Goal: Task Accomplishment & Management: Manage account settings

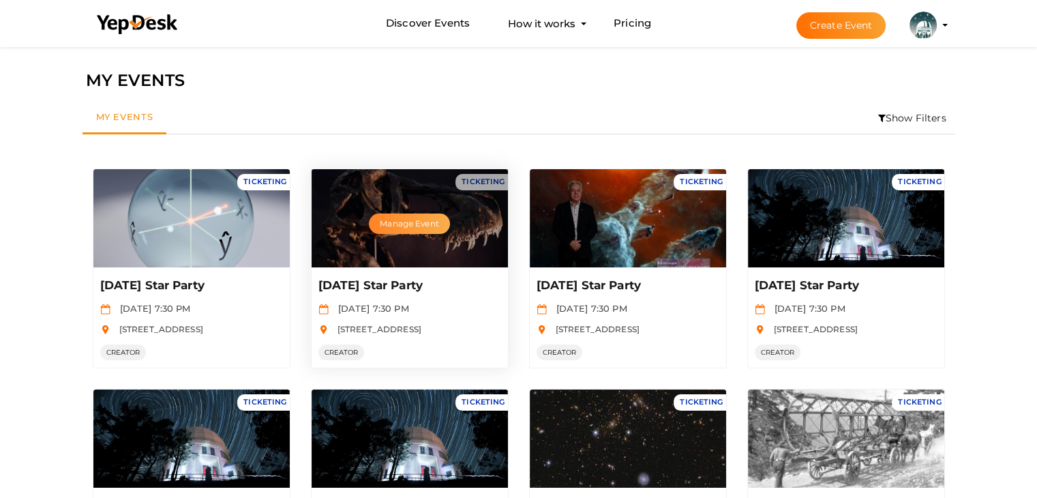
scroll to position [44, 0]
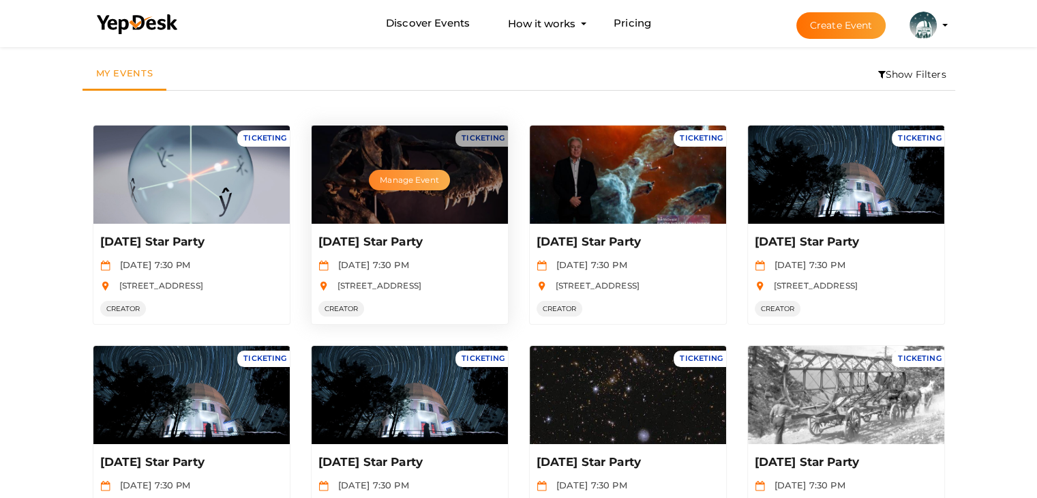
click at [415, 172] on button "Manage Event" at bounding box center [409, 180] width 80 height 20
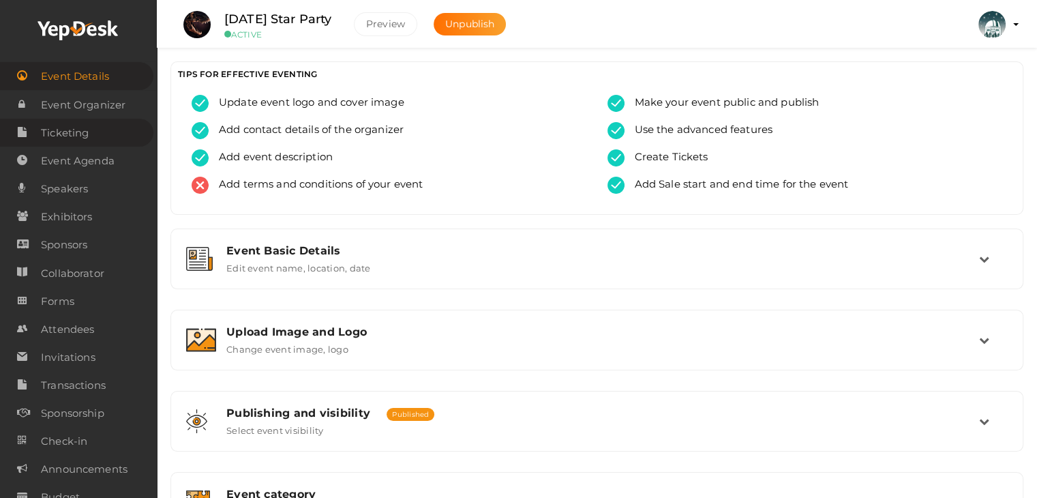
click at [62, 129] on span "Ticketing" at bounding box center [65, 132] width 48 height 27
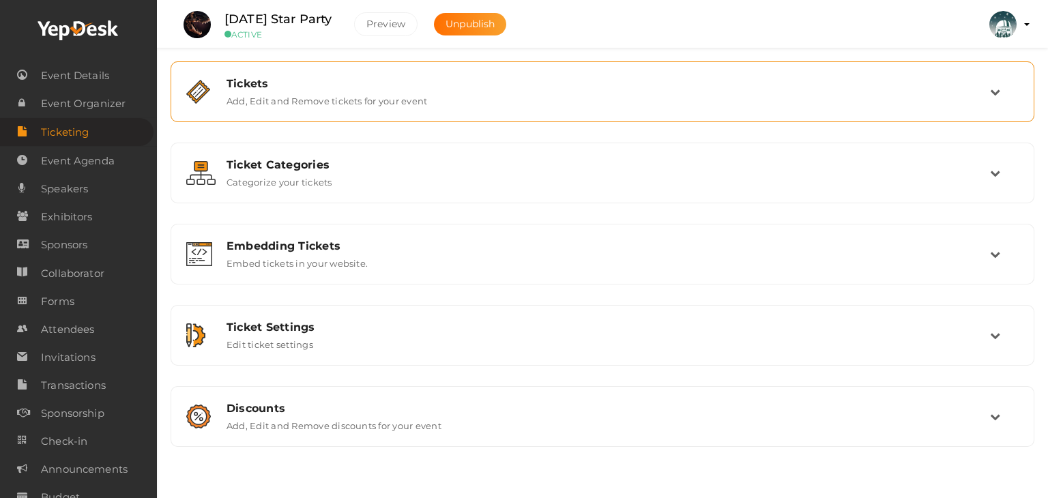
click at [417, 91] on label "Add, Edit and Remove tickets for your event" at bounding box center [326, 98] width 201 height 16
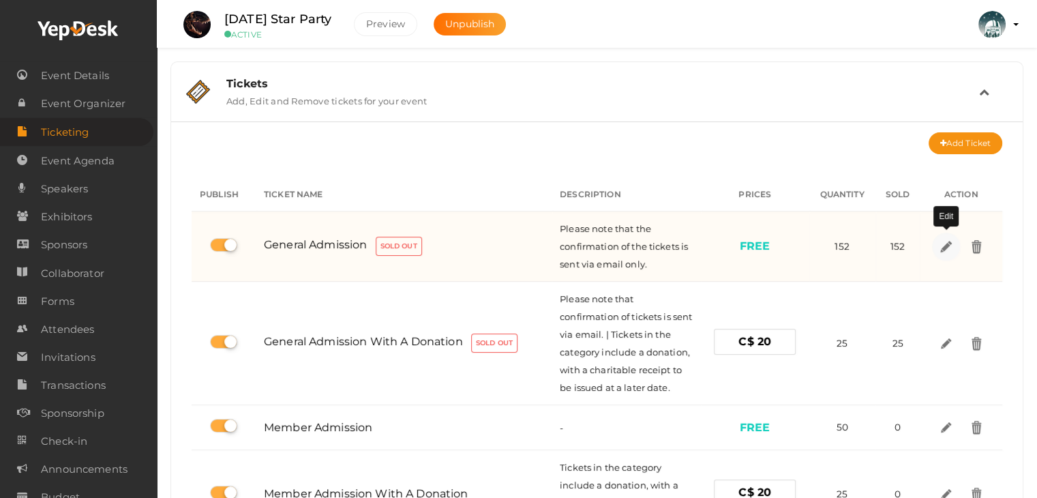
click at [942, 247] on img at bounding box center [946, 246] width 16 height 16
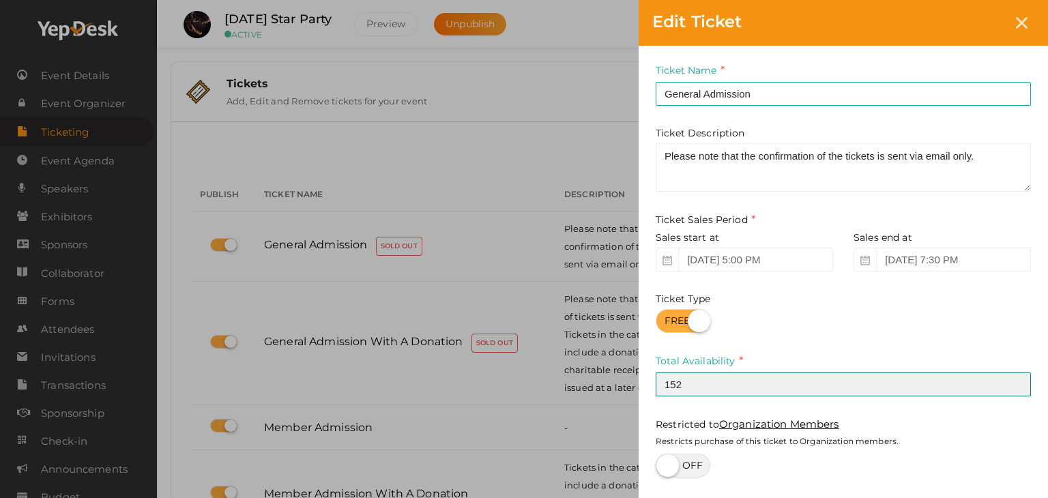
click at [692, 392] on input "152" at bounding box center [842, 384] width 375 height 24
type input "154"
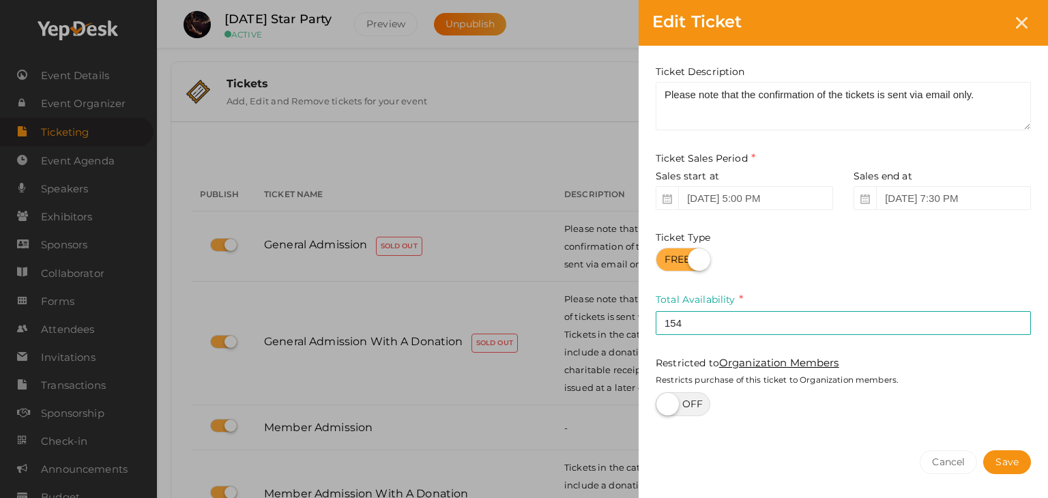
scroll to position [110, 0]
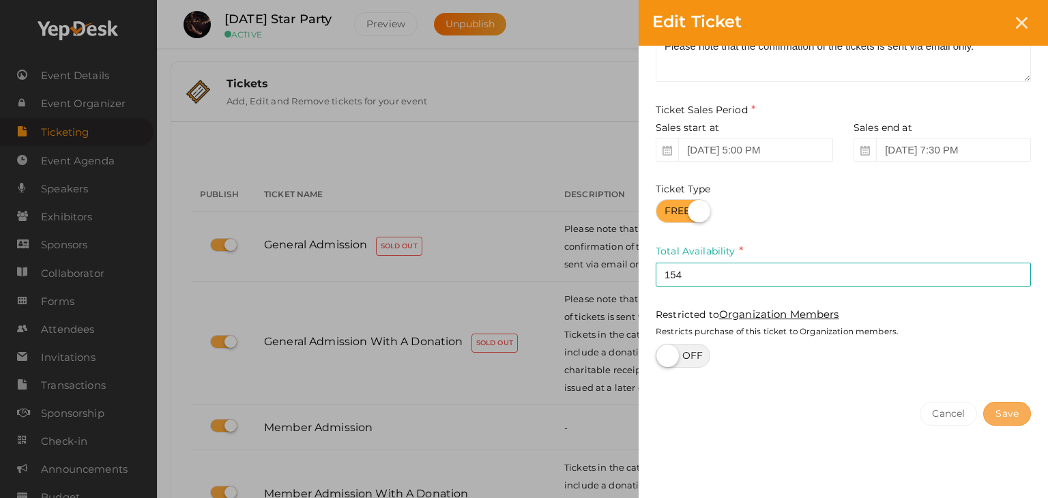
click at [1001, 415] on button "Save" at bounding box center [1007, 414] width 48 height 24
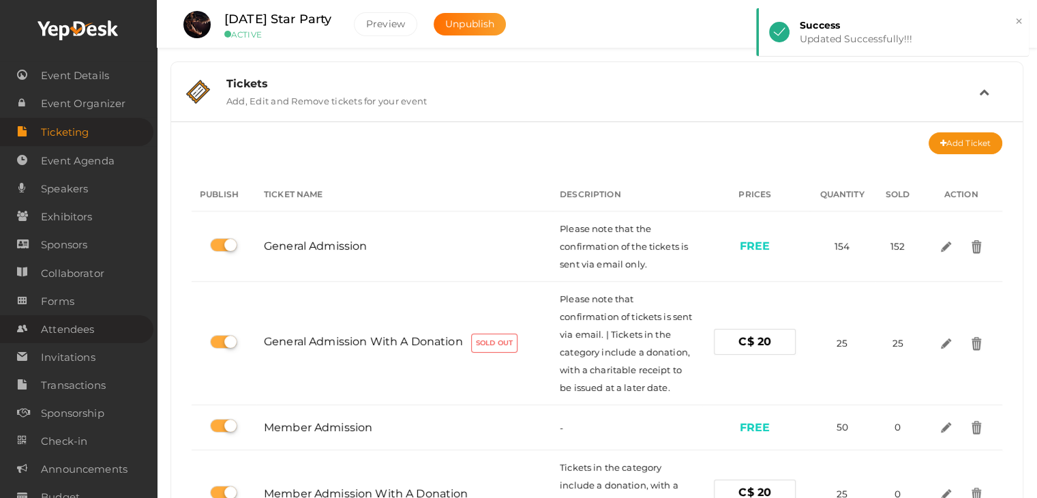
click at [69, 334] on span "Attendees" at bounding box center [67, 329] width 53 height 27
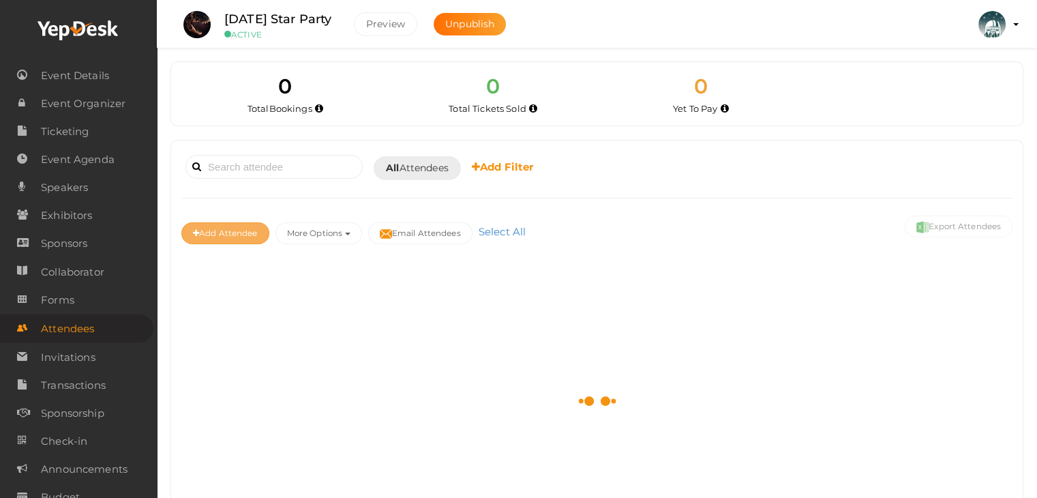
click at [229, 234] on button "Add Attendee" at bounding box center [225, 233] width 88 height 22
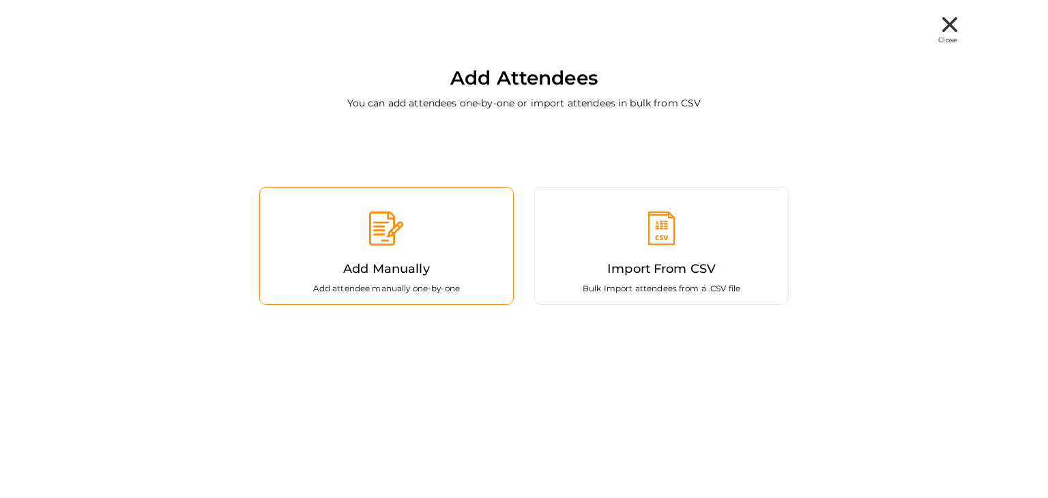
click at [361, 273] on label "Add Manually" at bounding box center [386, 269] width 87 height 20
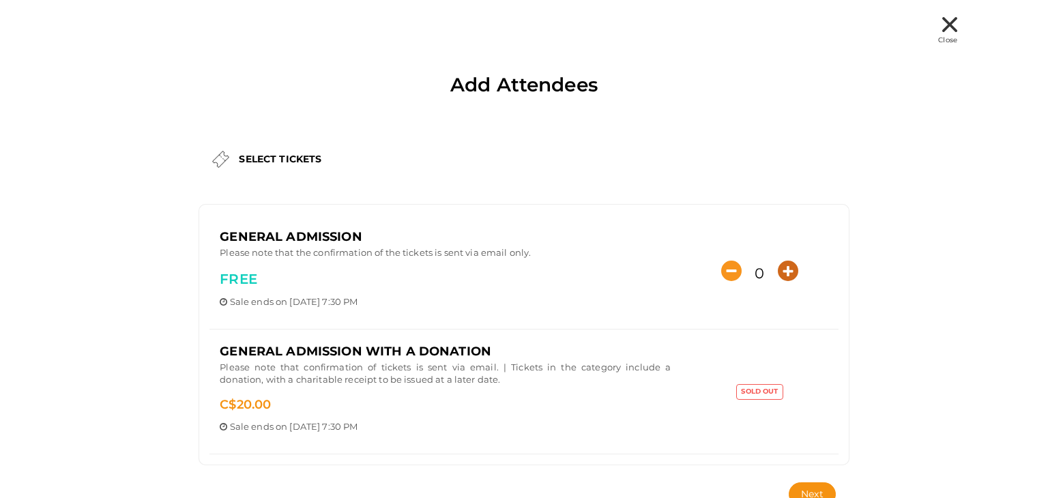
click at [779, 266] on icon "button" at bounding box center [788, 271] width 20 height 20
click at [778, 265] on icon "button" at bounding box center [788, 271] width 20 height 20
type input "2"
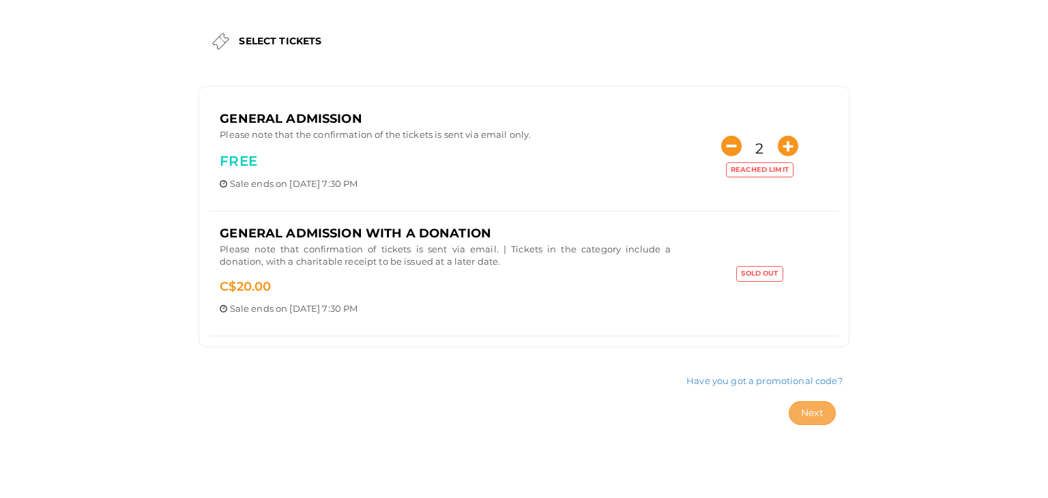
click at [810, 409] on span "Next" at bounding box center [812, 413] width 23 height 12
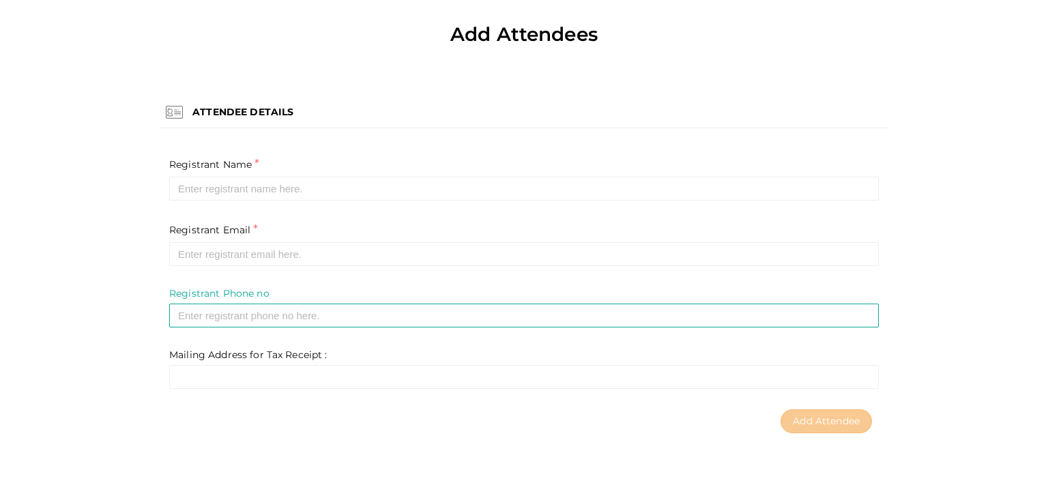
scroll to position [50, 0]
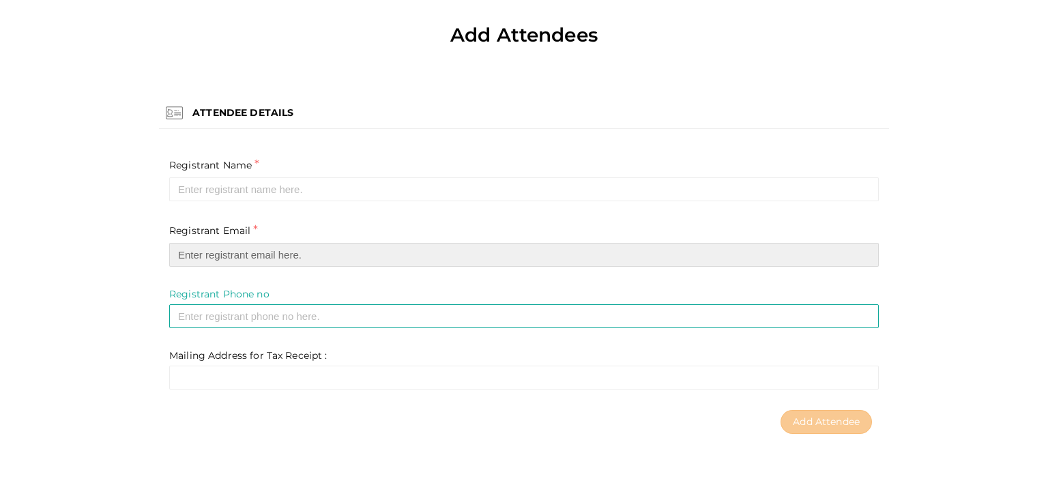
click at [207, 260] on input "email" at bounding box center [523, 255] width 709 height 24
paste input "sandu@pwmcontrols.com"
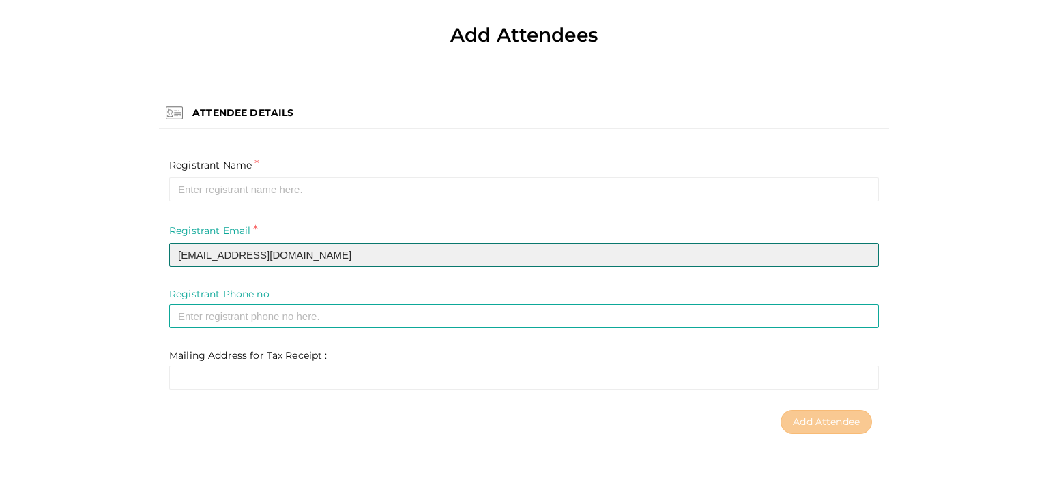
type input "sandu@pwmcontrols.com"
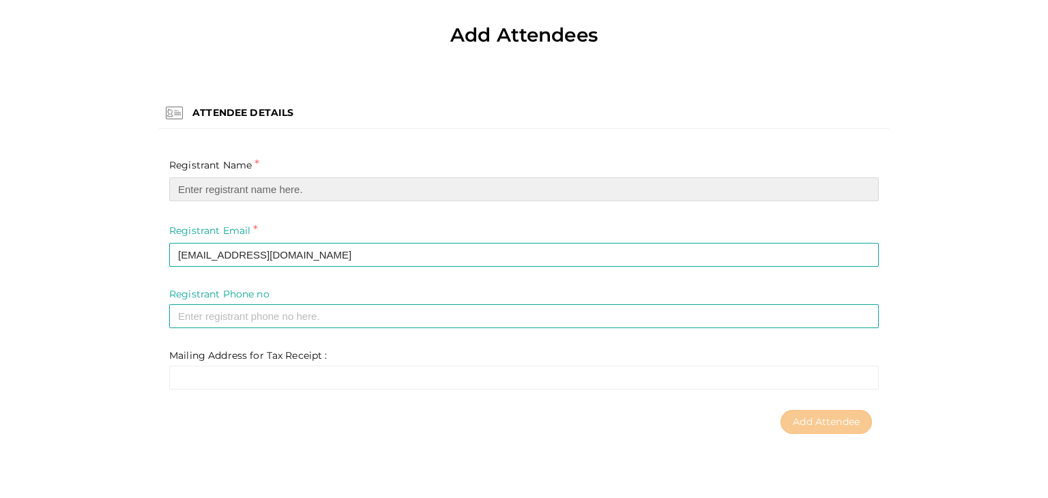
click at [212, 190] on input "text" at bounding box center [523, 189] width 709 height 24
paste input "Aimie"
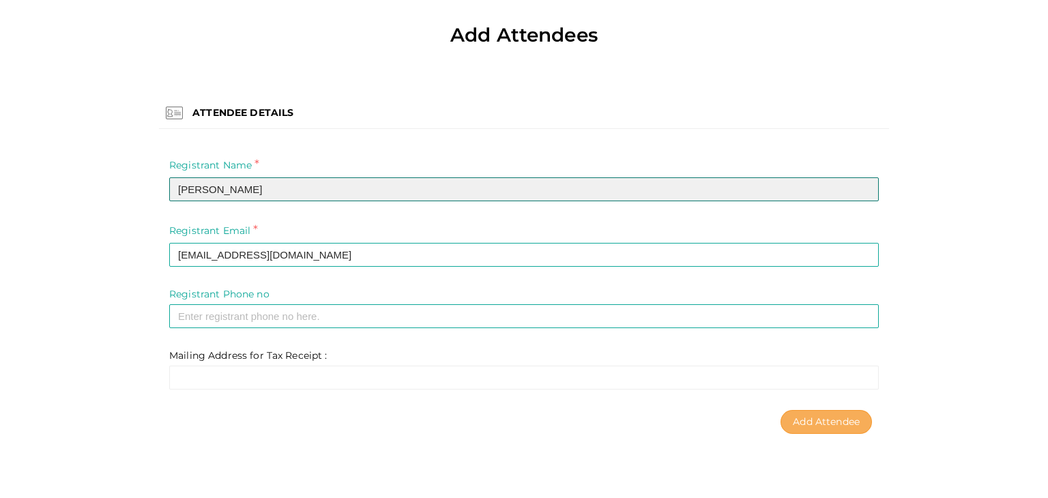
type input "Aimie S"
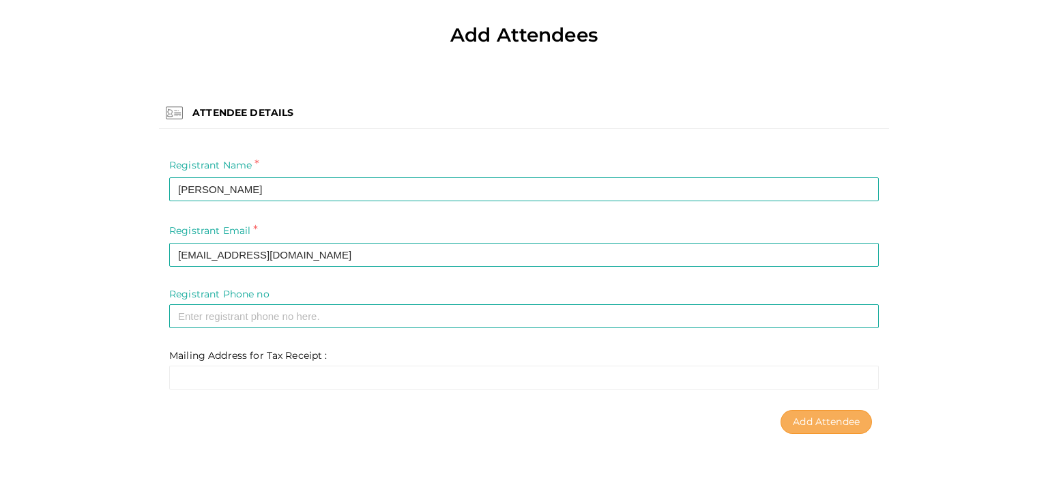
click at [799, 424] on span "Add Attendee" at bounding box center [826, 421] width 67 height 12
